Goal: Find specific page/section: Find specific page/section

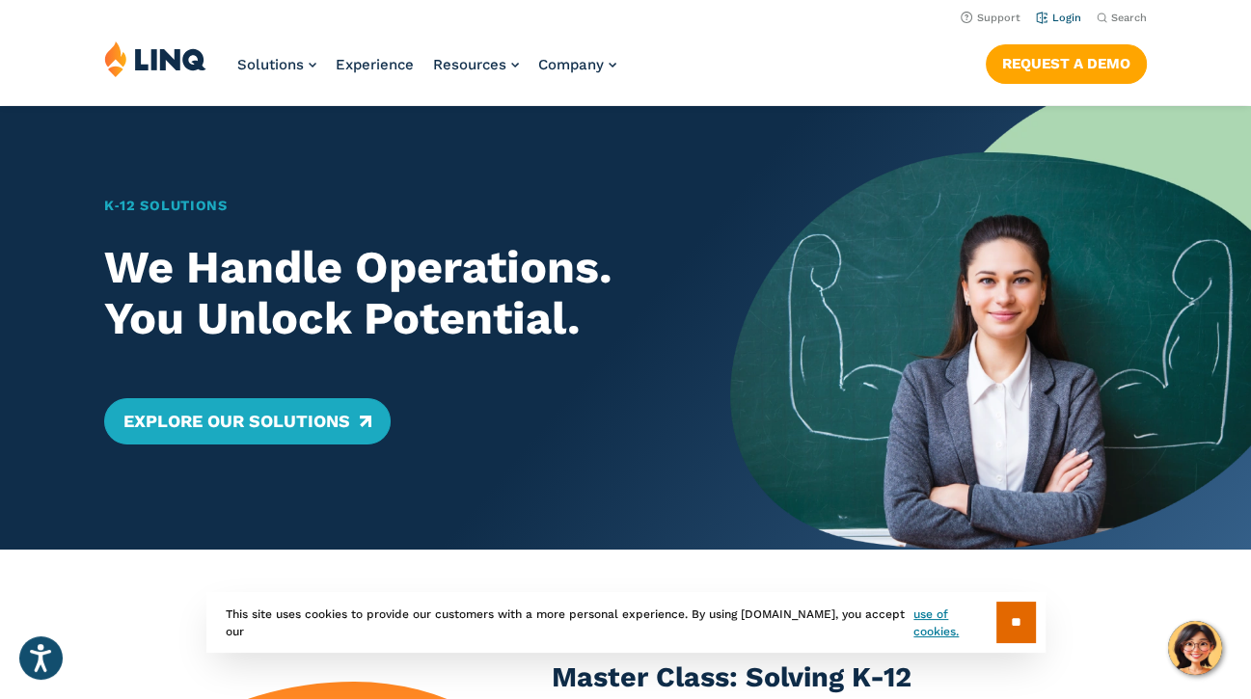
click at [1061, 16] on link "Login" at bounding box center [1058, 18] width 45 height 13
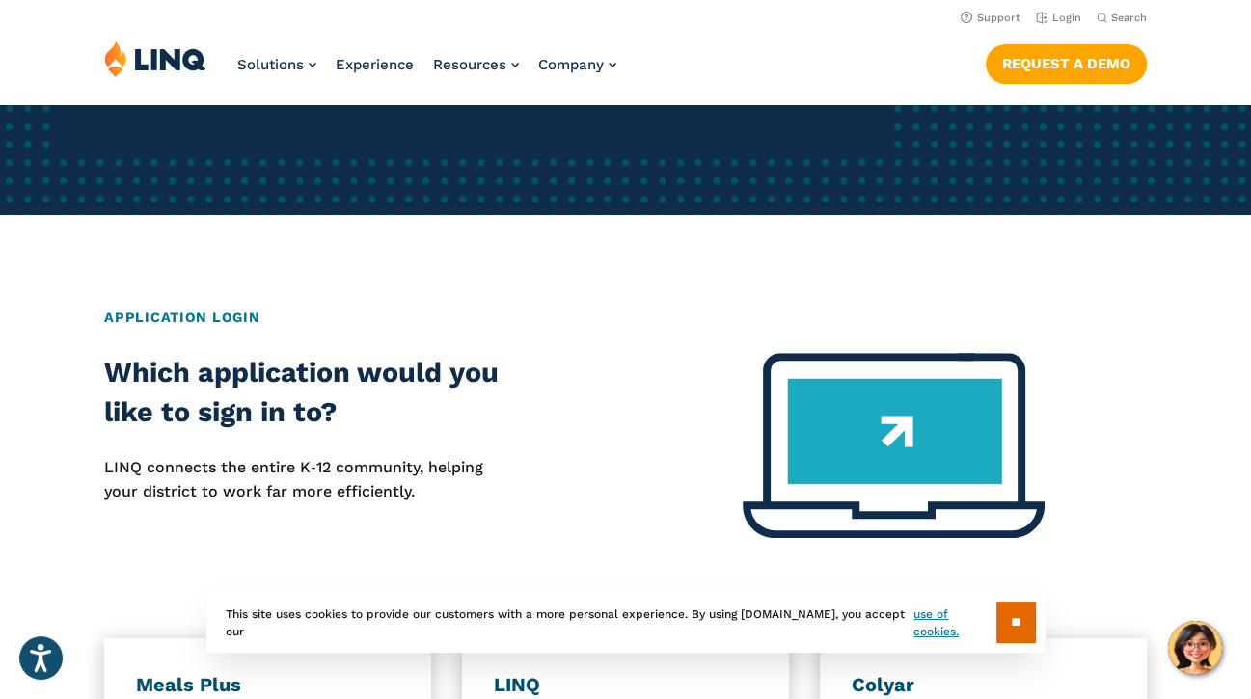
scroll to position [386, 0]
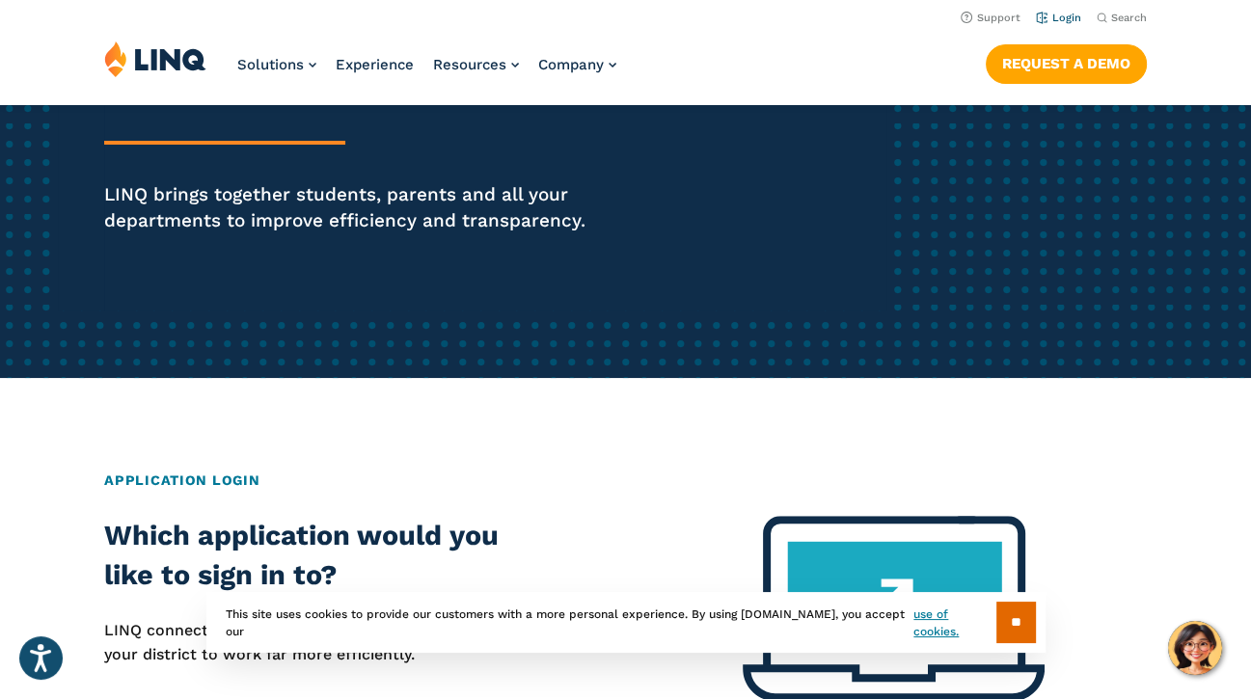
click at [1060, 15] on link "Login" at bounding box center [1058, 18] width 45 height 13
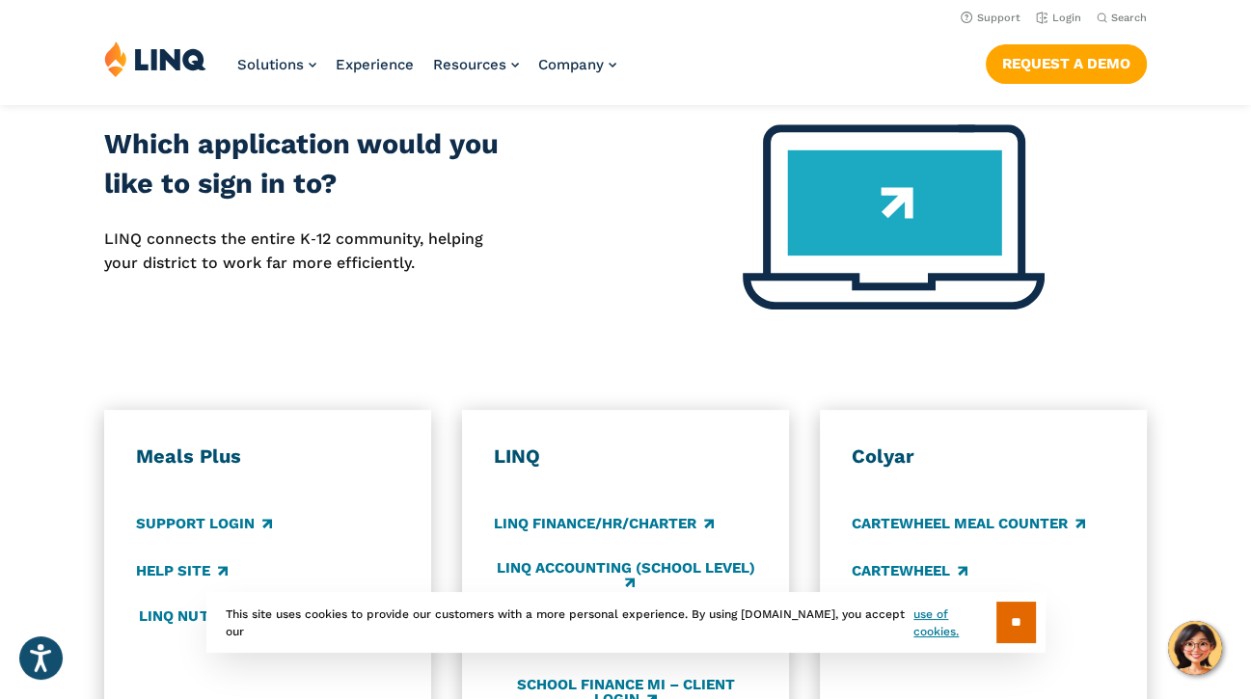
scroll to position [772, 0]
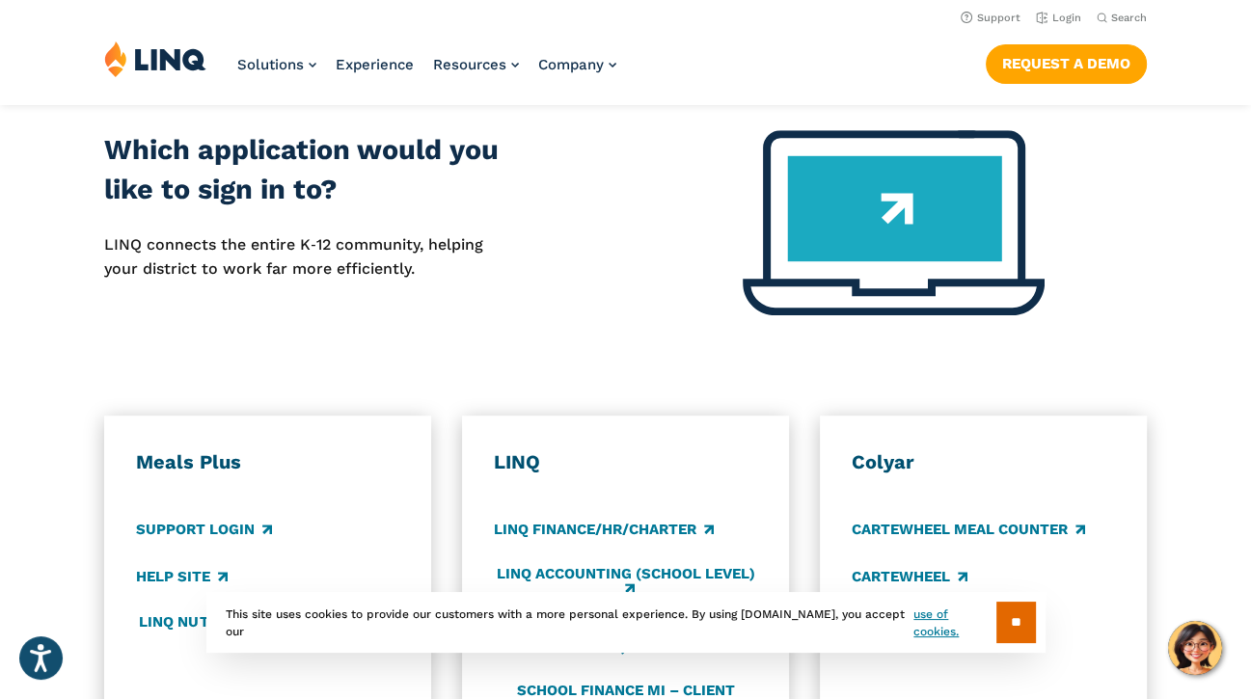
click at [260, 266] on p "LINQ connects the entire K‑12 community, helping your district to work far more…" at bounding box center [312, 256] width 416 height 47
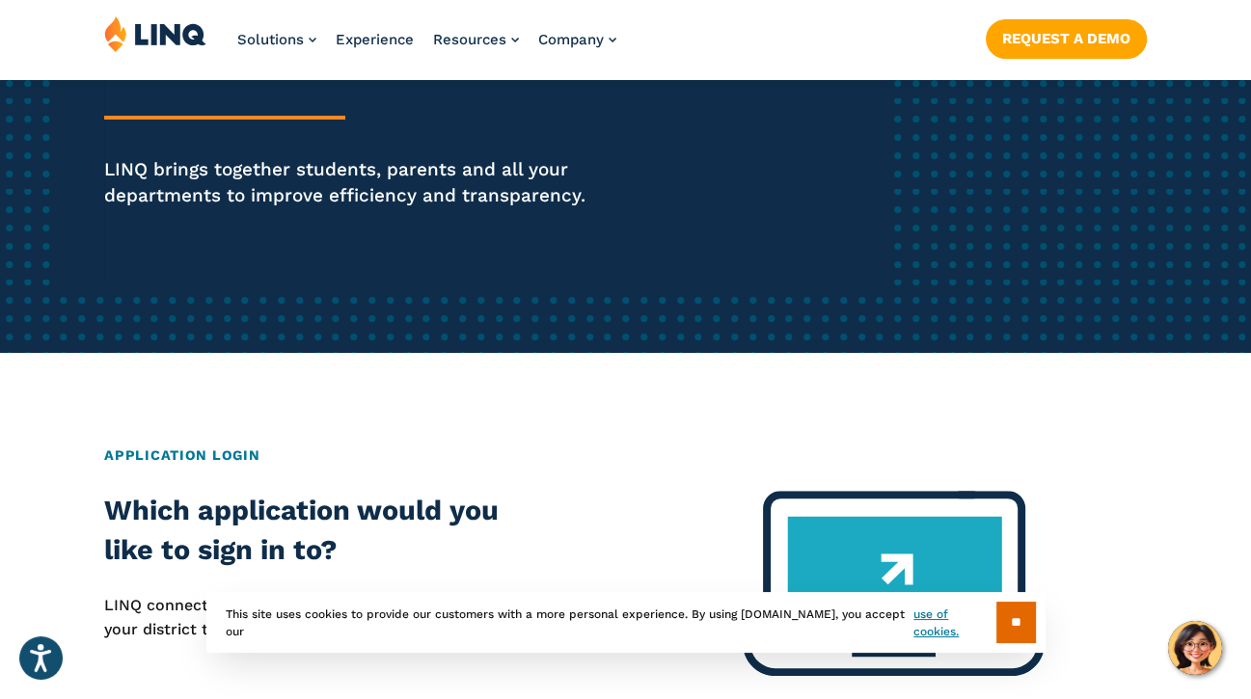
scroll to position [579, 0]
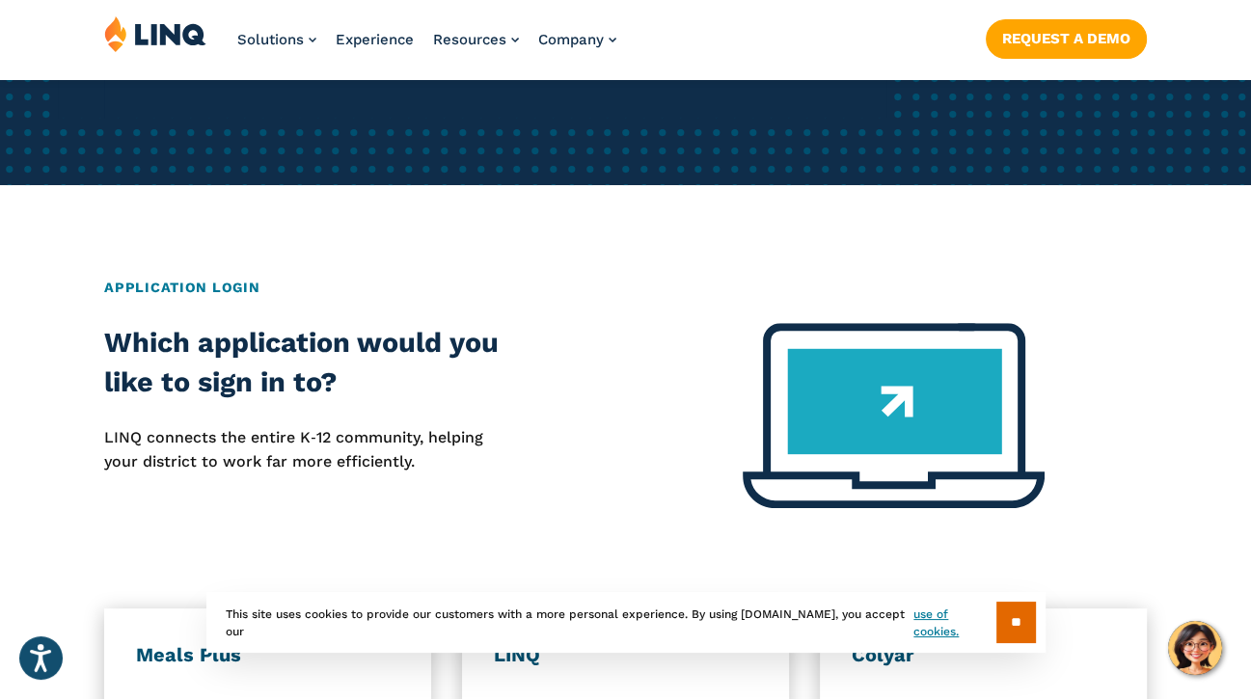
click at [897, 392] on img at bounding box center [894, 415] width 302 height 185
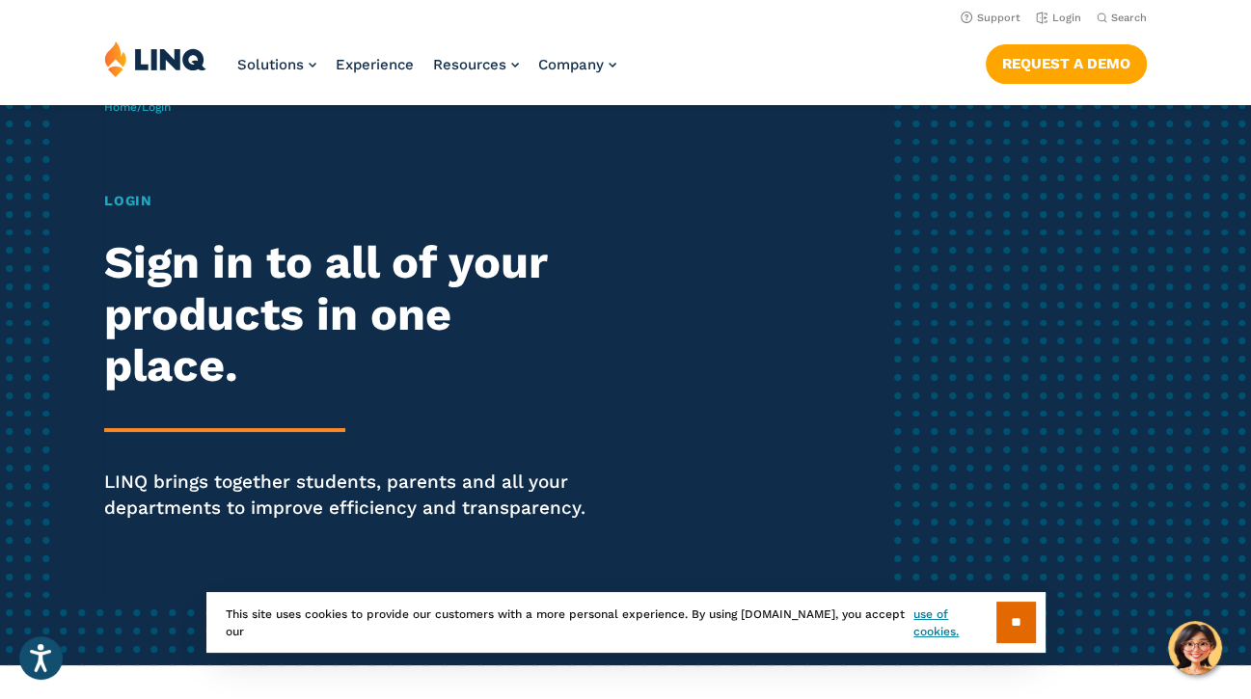
scroll to position [96, 0]
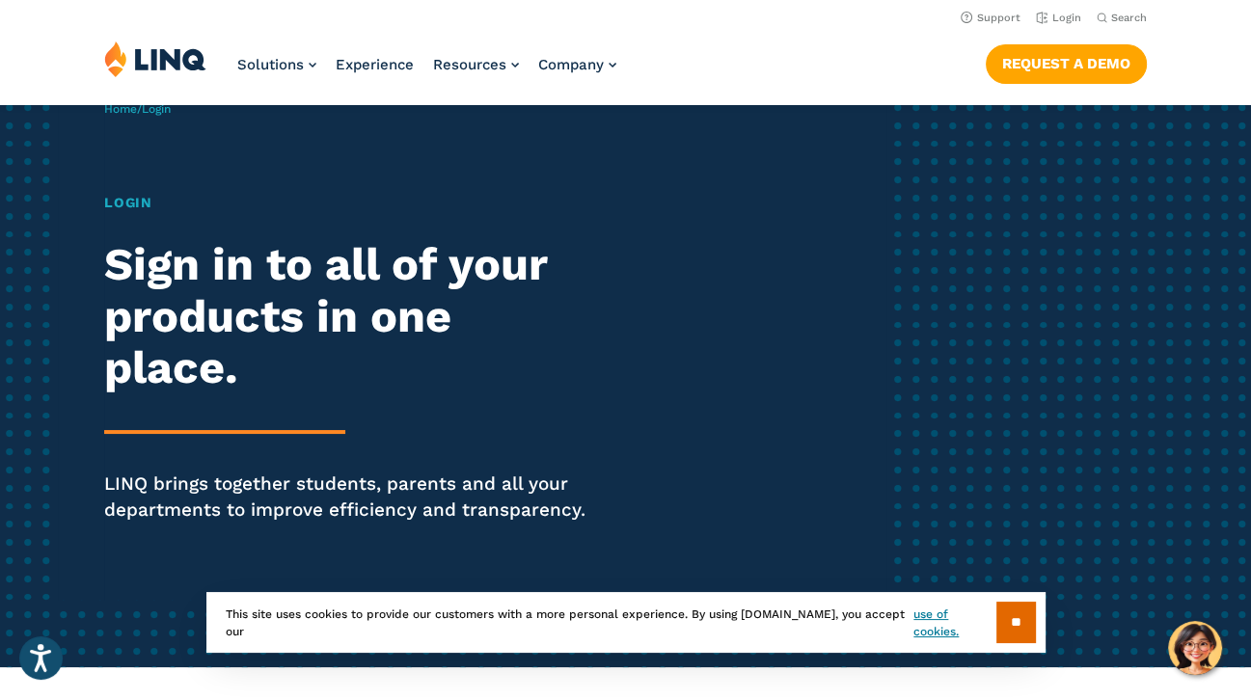
click at [125, 202] on h1 "Login" at bounding box center [345, 203] width 482 height 21
click at [154, 329] on h2 "Sign in to all of your products in one place." at bounding box center [345, 316] width 482 height 156
click at [157, 383] on h2 "Sign in to all of your products in one place." at bounding box center [345, 316] width 482 height 156
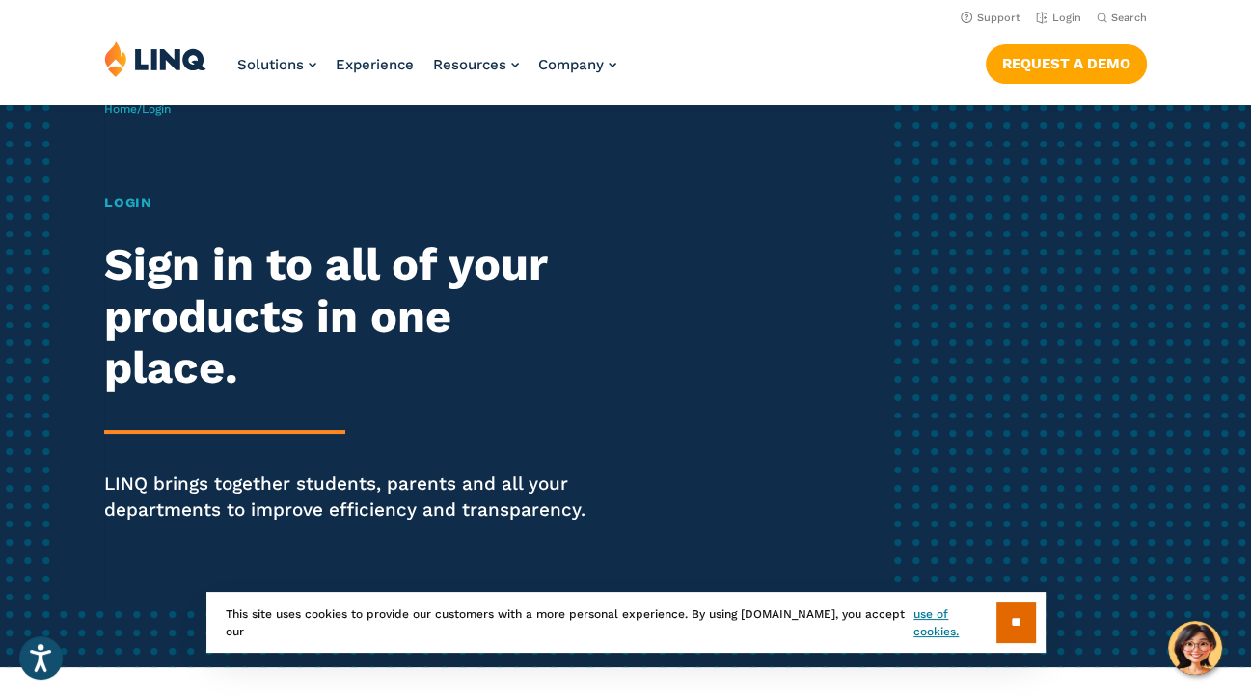
click at [158, 415] on div "Login Sign in to all of your products in one place. LINQ brings together studen…" at bounding box center [345, 385] width 482 height 384
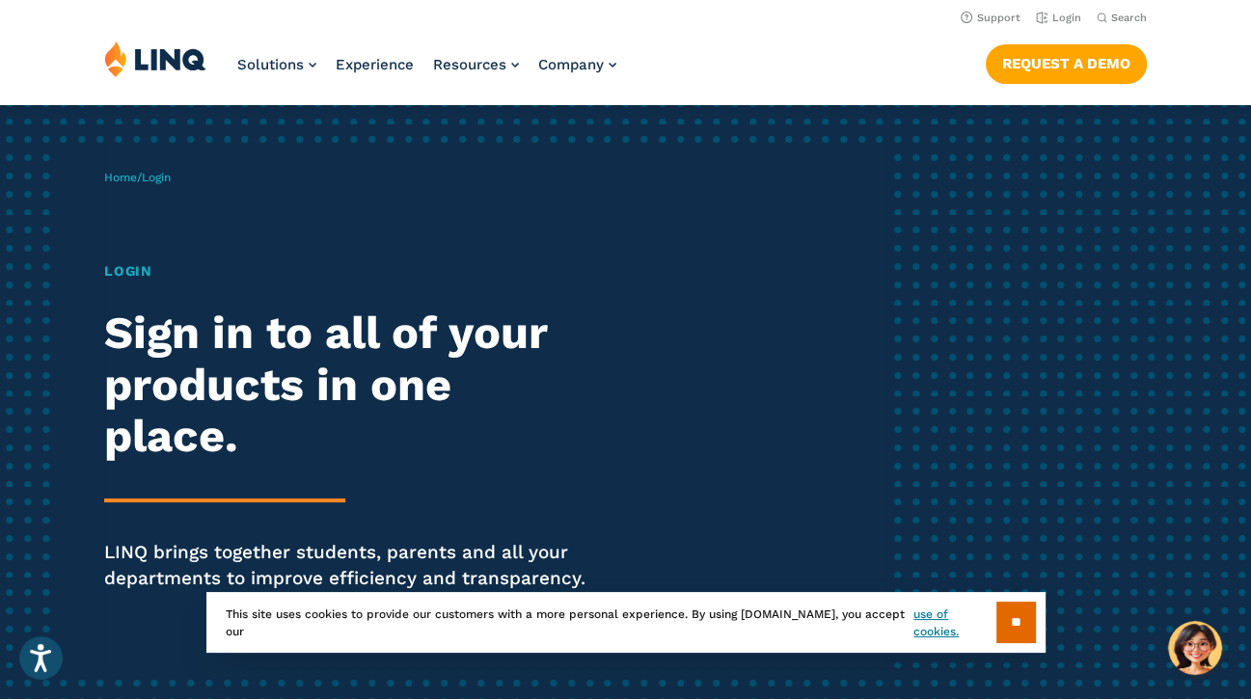
scroll to position [0, 0]
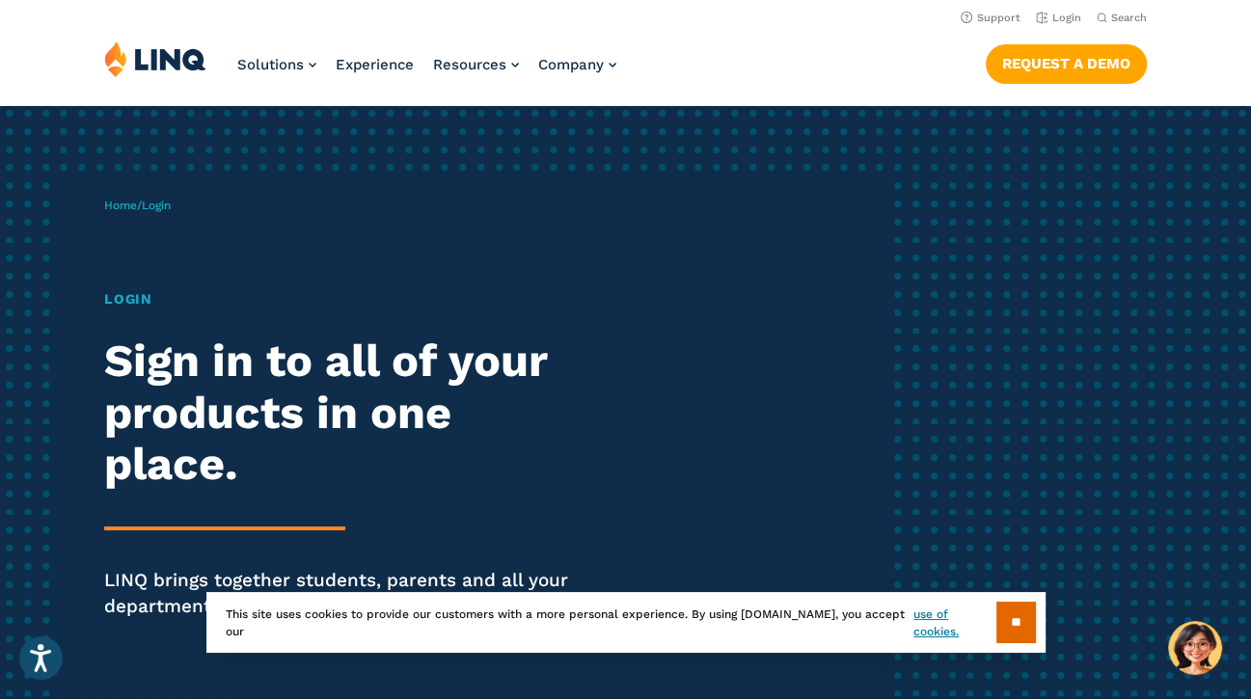
click at [165, 204] on span "Login" at bounding box center [156, 206] width 29 height 14
click at [119, 298] on h1 "Login" at bounding box center [345, 299] width 482 height 21
click at [120, 298] on h1 "Login" at bounding box center [345, 299] width 482 height 21
click at [136, 292] on h1 "Login" at bounding box center [345, 299] width 482 height 21
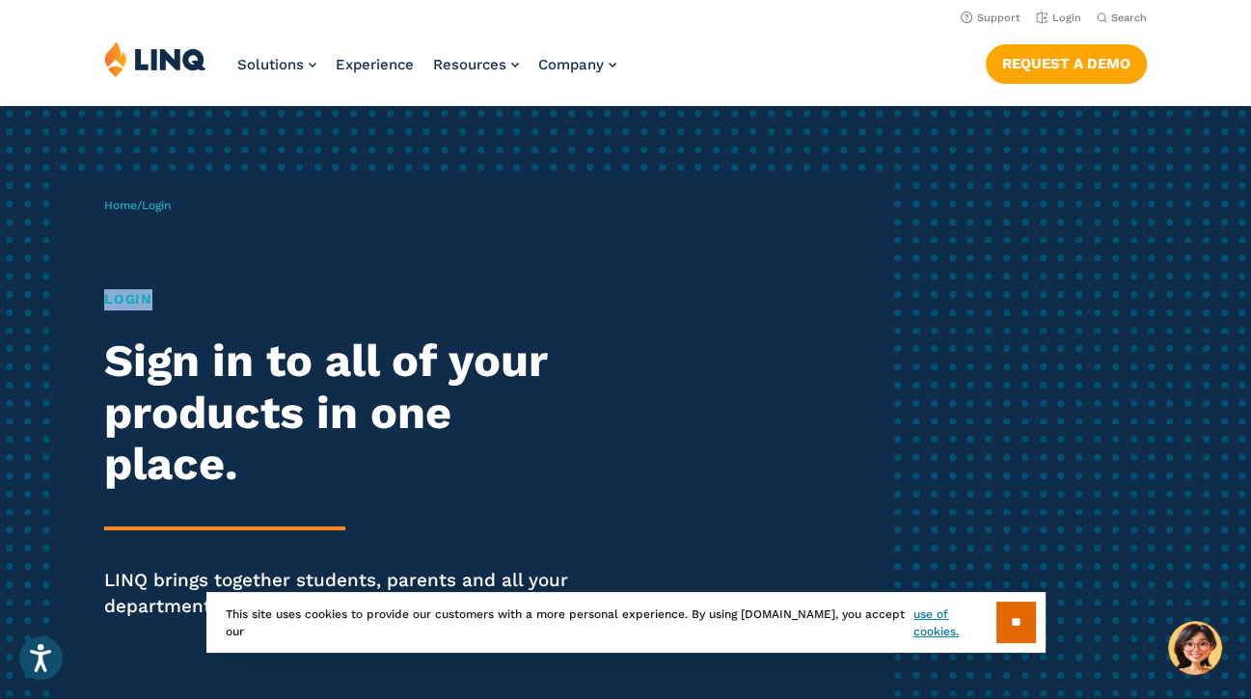
click at [136, 292] on h1 "Login" at bounding box center [345, 299] width 482 height 21
click at [137, 292] on h1 "Login" at bounding box center [345, 299] width 482 height 21
click at [136, 292] on h1 "Login" at bounding box center [345, 299] width 482 height 21
click at [164, 204] on span "Login" at bounding box center [156, 206] width 29 height 14
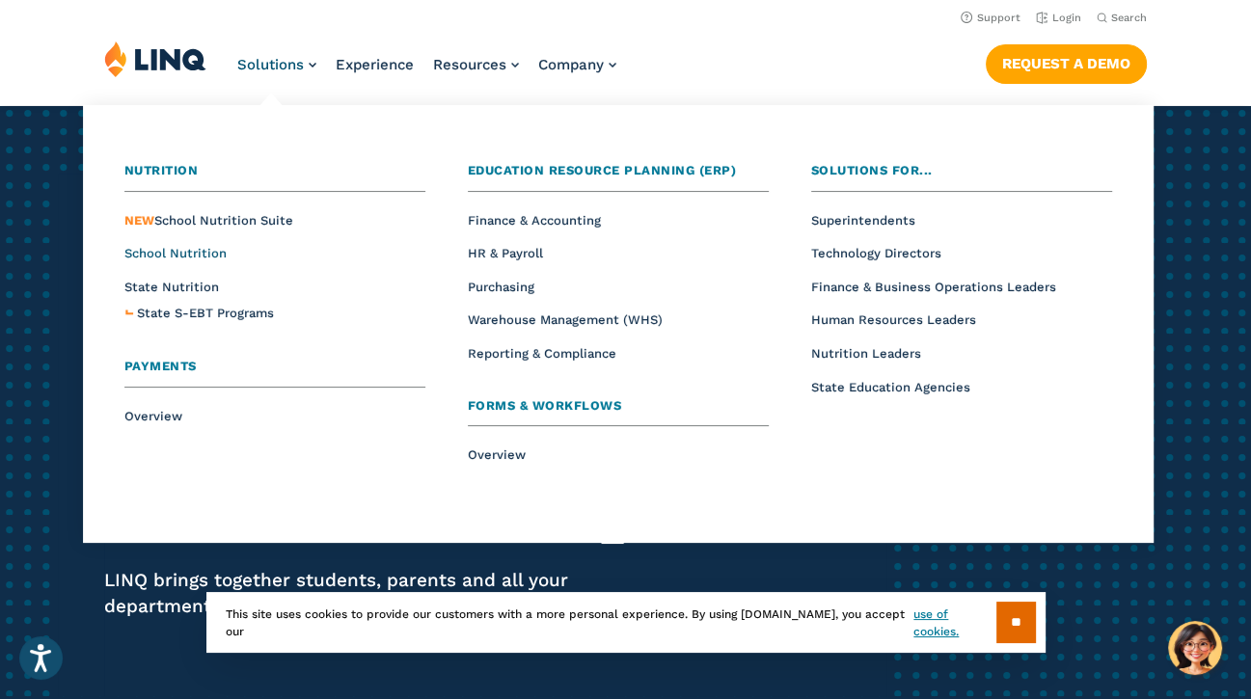
click at [161, 254] on span "School Nutrition" at bounding box center [175, 253] width 102 height 14
